Goal: Transaction & Acquisition: Purchase product/service

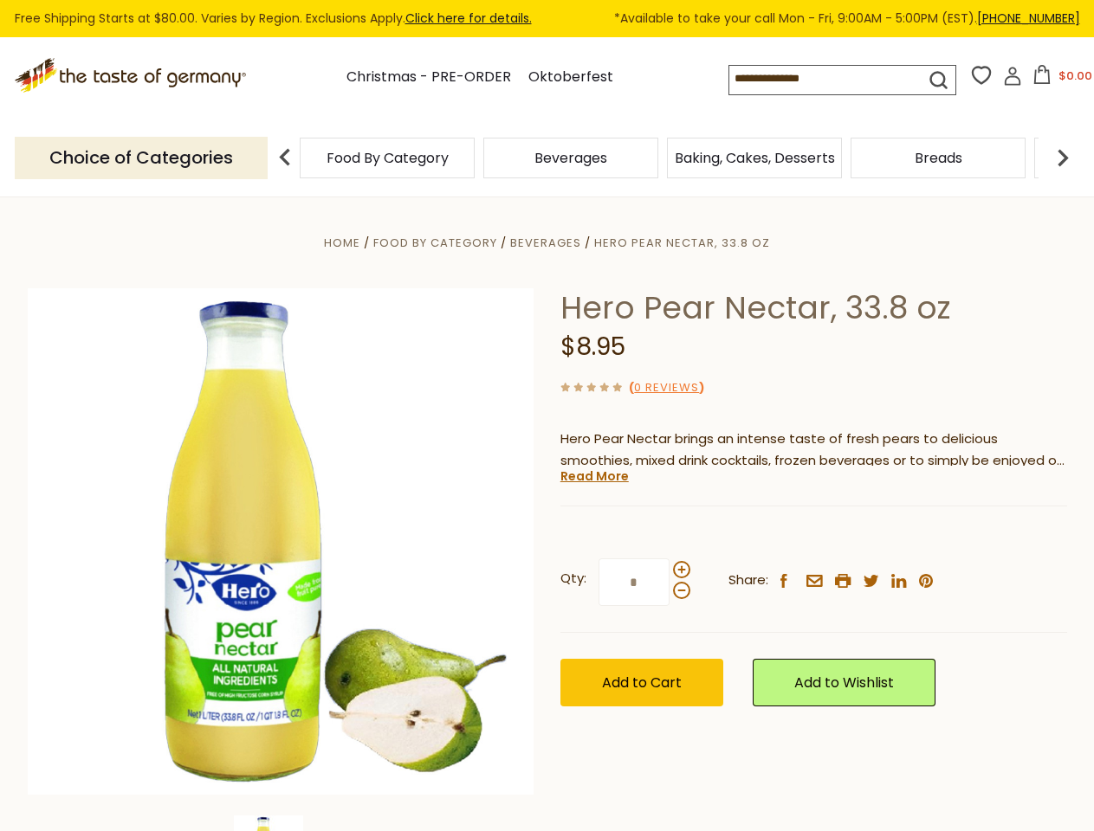
click at [546, 416] on div "Home Food By Category [GEOGRAPHIC_DATA] Hero Pear Nectar, 33.8 oz Hero Pear Nec…" at bounding box center [547, 565] width 1065 height 667
click at [830, 80] on input at bounding box center [811, 78] width 165 height 24
click at [1059, 80] on button "$0.00" at bounding box center [1062, 78] width 74 height 26
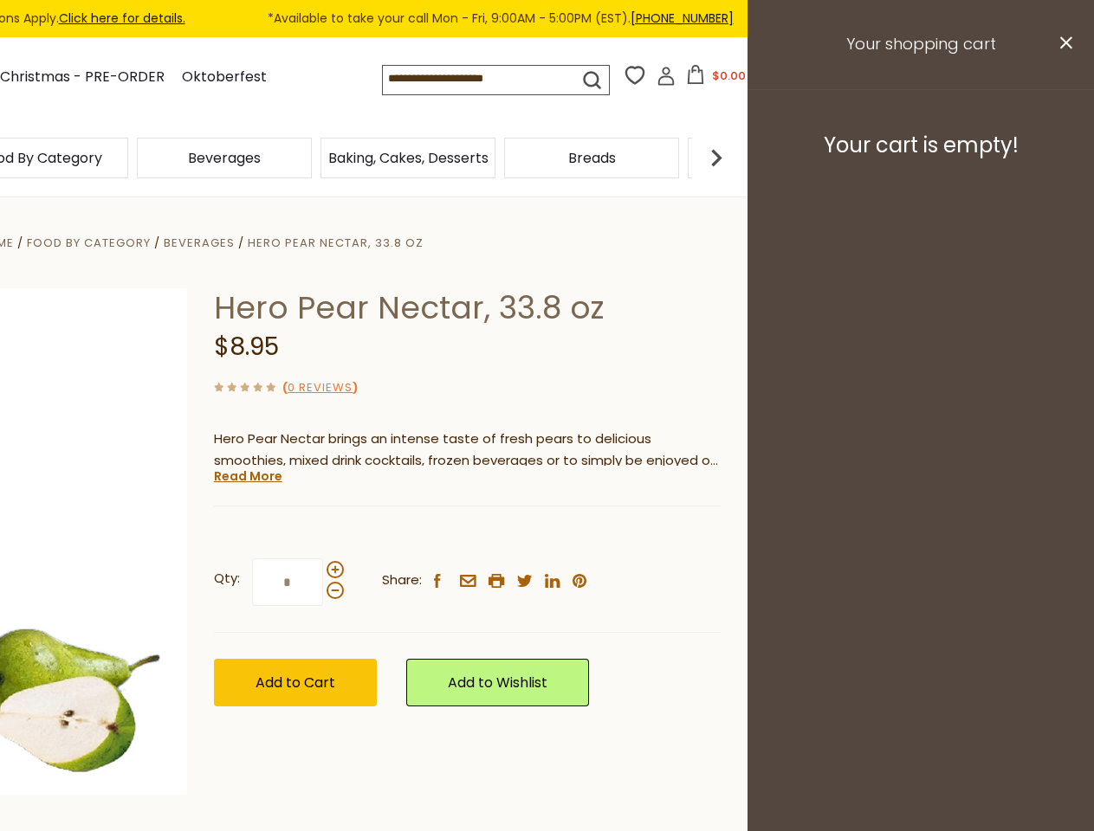
click at [316, 158] on div "Beverages" at bounding box center [224, 158] width 184 height 41
click at [128, 158] on div "Beverages" at bounding box center [40, 158] width 175 height 41
click at [1063, 158] on h3 "Your cart is empty!" at bounding box center [920, 145] width 303 height 26
click at [546, 514] on div "Hero Pear Nectar, 33.8 oz $8.95 ( 0 Reviews ) Hero Pear Nectar brings an intens…" at bounding box center [467, 516] width 507 height 457
click at [281, 824] on div "Home Food By Category [GEOGRAPHIC_DATA] Hero Pear Nectar, 33.8 oz Hero Pear Nec…" at bounding box center [200, 565] width 1065 height 667
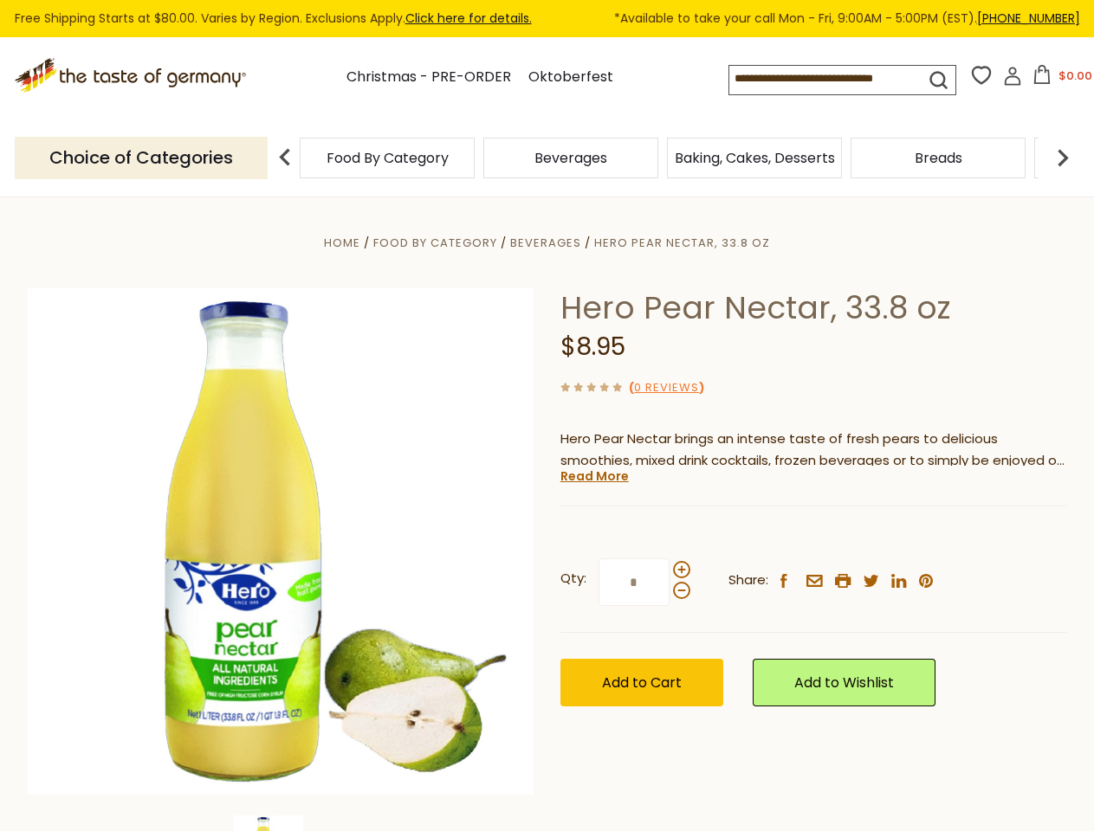
click at [593, 476] on link "Read More" at bounding box center [594, 476] width 68 height 17
